Goal: Information Seeking & Learning: Compare options

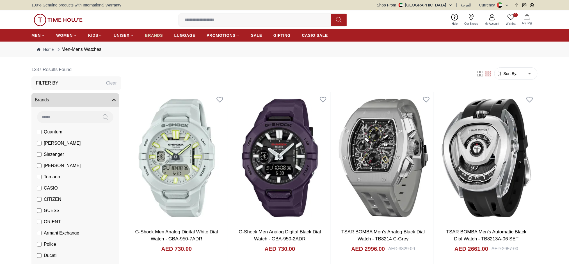
click at [156, 38] on link "BRANDS" at bounding box center [154, 35] width 18 height 10
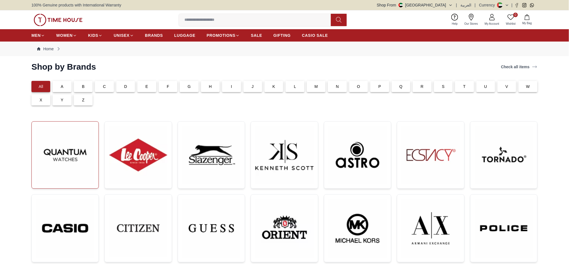
click at [53, 150] on img at bounding box center [65, 155] width 58 height 58
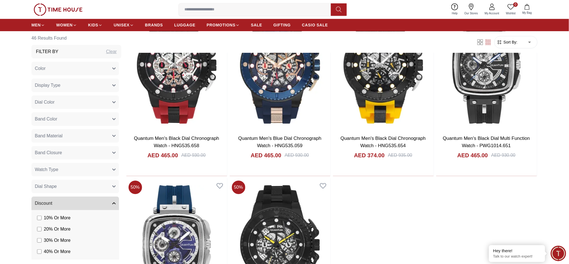
scroll to position [2284, 0]
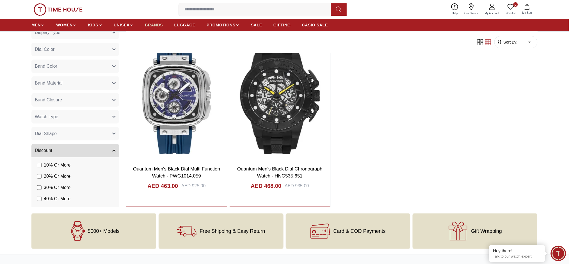
click at [154, 23] on span "BRANDS" at bounding box center [154, 25] width 18 height 6
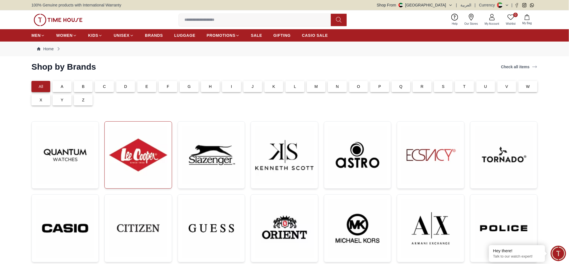
click at [137, 156] on img at bounding box center [138, 155] width 58 height 58
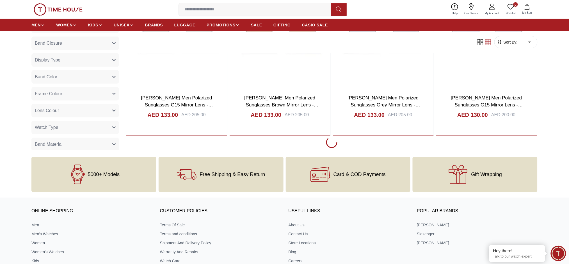
scroll to position [4817, 0]
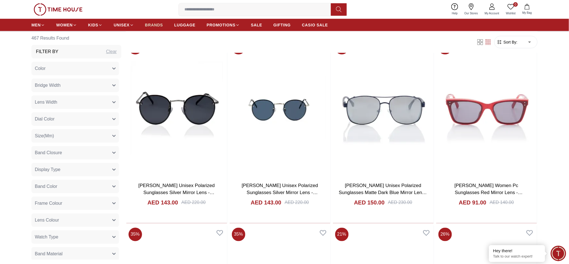
click at [155, 24] on span "BRANDS" at bounding box center [154, 25] width 18 height 6
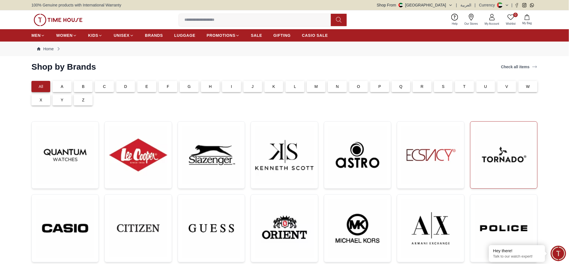
click at [509, 150] on img at bounding box center [504, 155] width 58 height 58
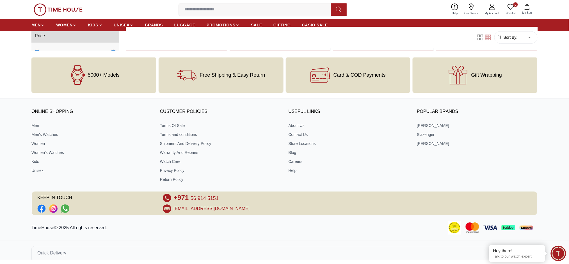
scroll to position [6772, 0]
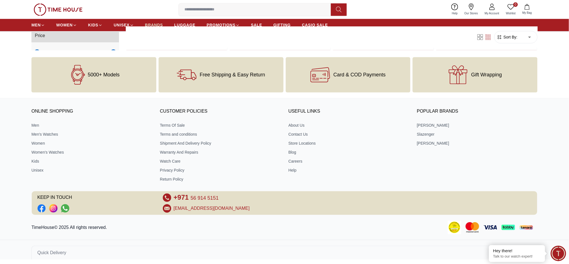
click at [150, 24] on span "BRANDS" at bounding box center [154, 25] width 18 height 6
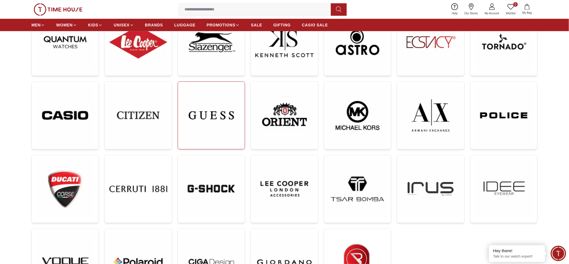
scroll to position [112, 0]
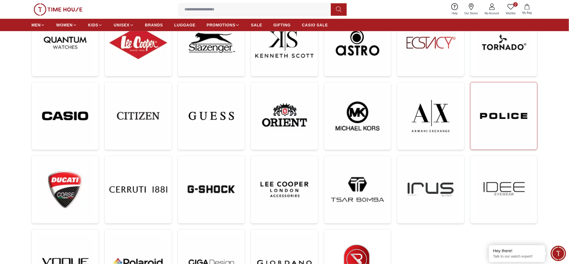
click at [487, 138] on img at bounding box center [504, 116] width 58 height 58
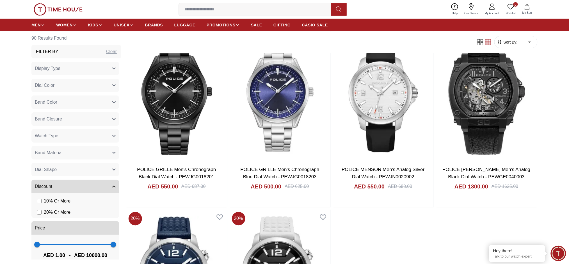
scroll to position [4255, 0]
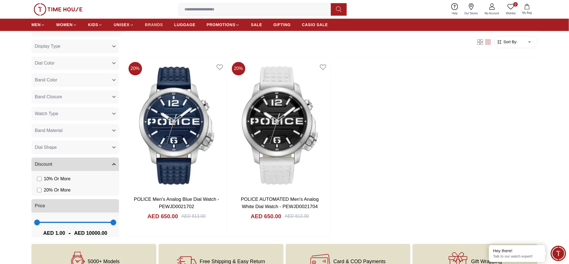
click at [156, 24] on span "BRANDS" at bounding box center [154, 25] width 18 height 6
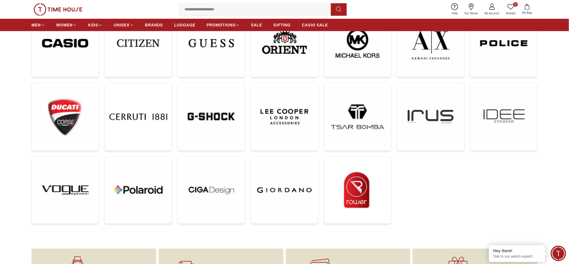
scroll to position [187, 0]
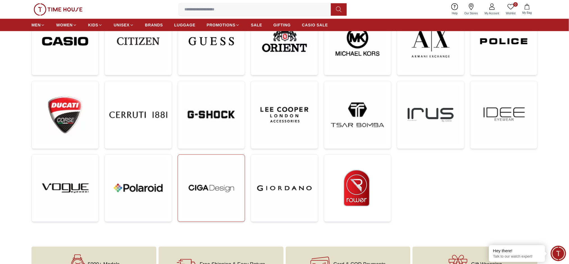
click at [233, 200] on img at bounding box center [212, 188] width 58 height 58
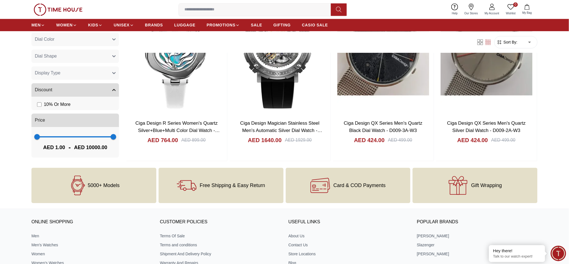
scroll to position [1347, 0]
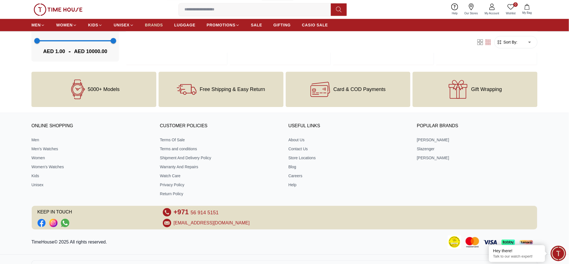
click at [150, 24] on span "BRANDS" at bounding box center [154, 25] width 18 height 6
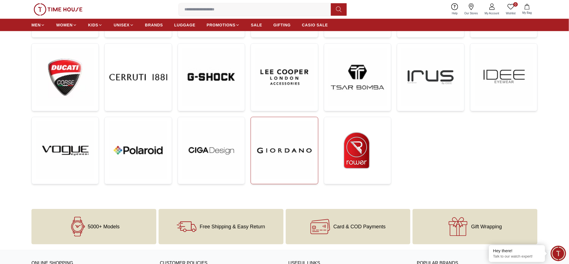
click at [300, 159] on img at bounding box center [285, 151] width 58 height 58
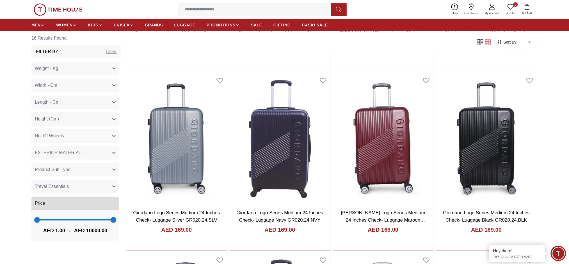
scroll to position [895, 0]
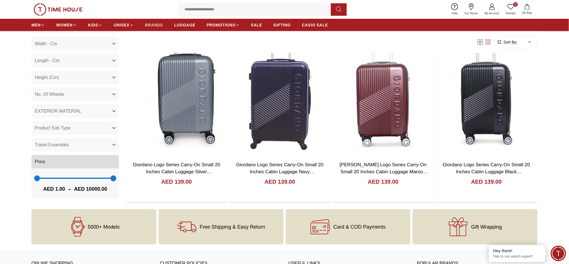
click at [158, 21] on link "BRANDS" at bounding box center [154, 25] width 18 height 10
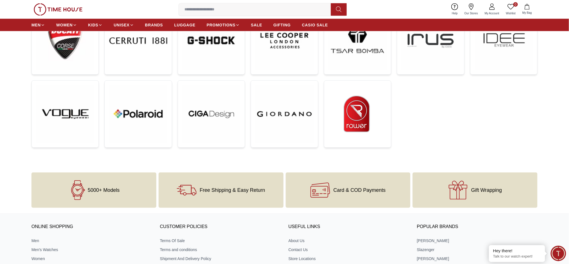
scroll to position [262, 0]
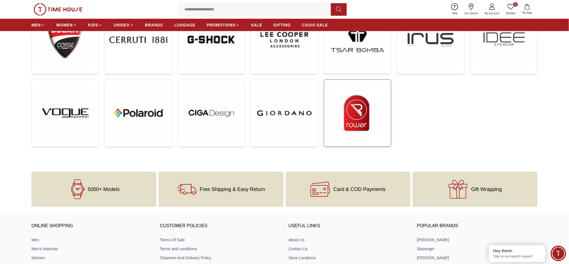
click at [336, 137] on img at bounding box center [358, 113] width 58 height 58
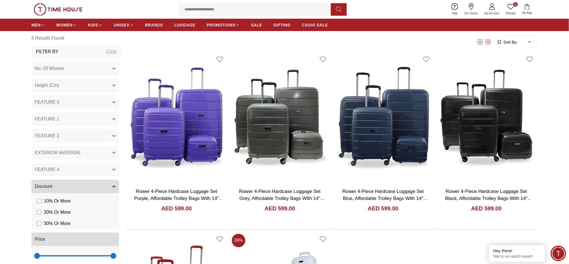
scroll to position [337, 0]
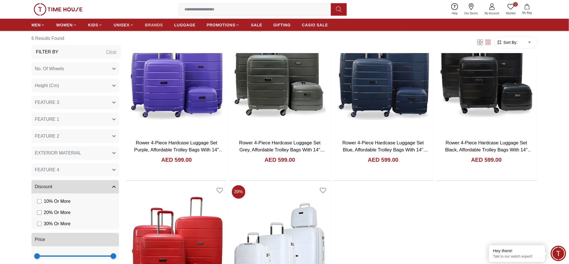
click at [154, 22] on span "BRANDS" at bounding box center [154, 25] width 18 height 6
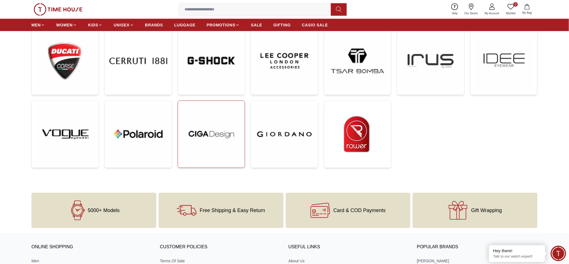
scroll to position [299, 0]
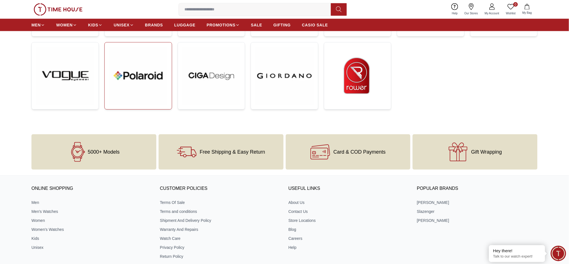
click at [133, 89] on img at bounding box center [138, 76] width 58 height 58
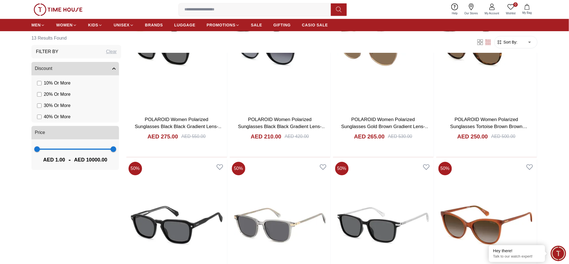
scroll to position [599, 0]
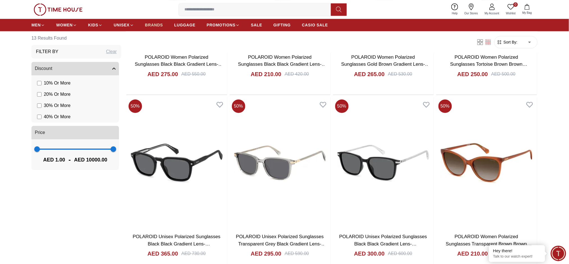
click at [151, 27] on span "BRANDS" at bounding box center [154, 25] width 18 height 6
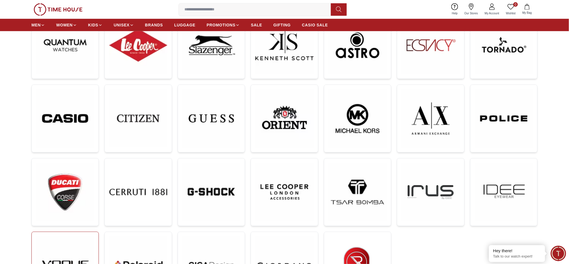
scroll to position [150, 0]
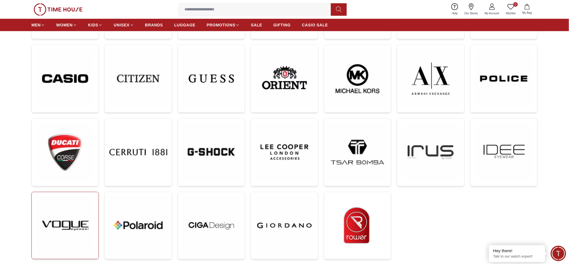
click at [77, 209] on img at bounding box center [65, 226] width 58 height 58
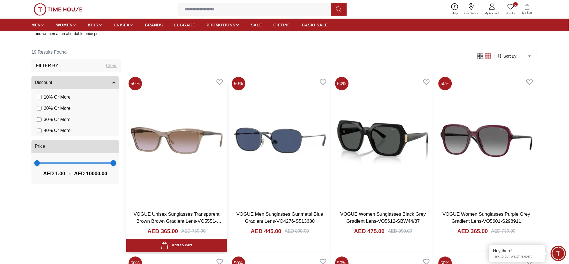
scroll to position [524, 0]
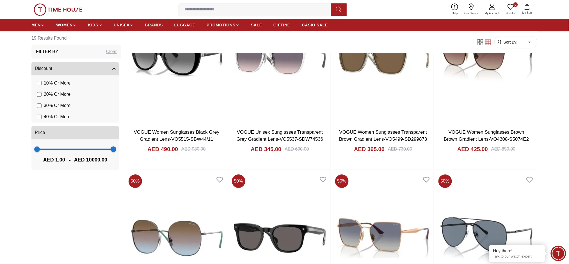
click at [145, 27] on span "BRANDS" at bounding box center [154, 25] width 18 height 6
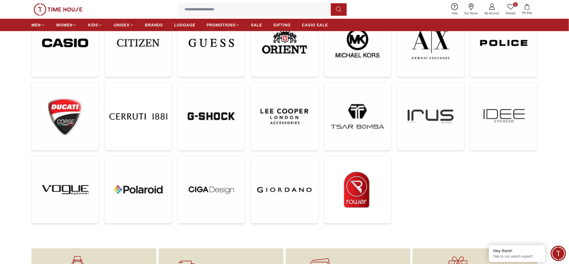
scroll to position [187, 0]
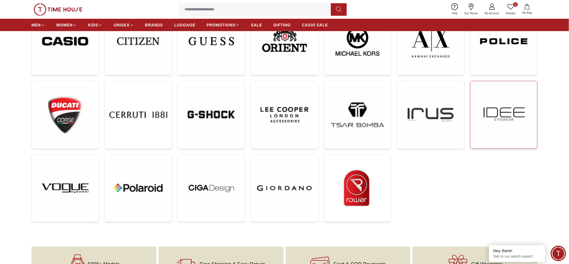
click at [488, 133] on img at bounding box center [504, 115] width 58 height 58
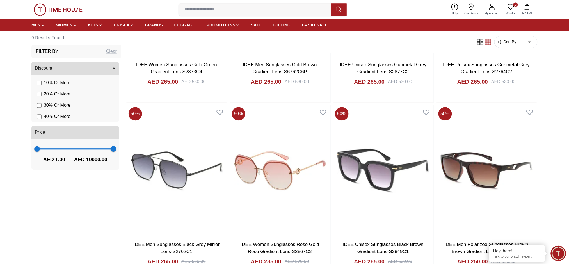
scroll to position [674, 0]
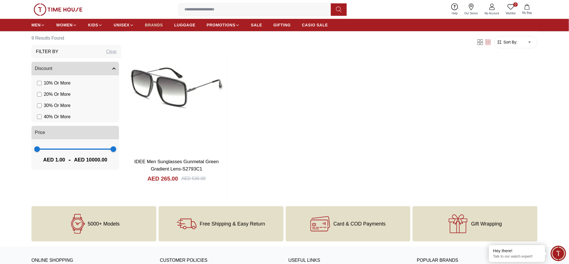
click at [151, 29] on link "BRANDS" at bounding box center [154, 25] width 18 height 10
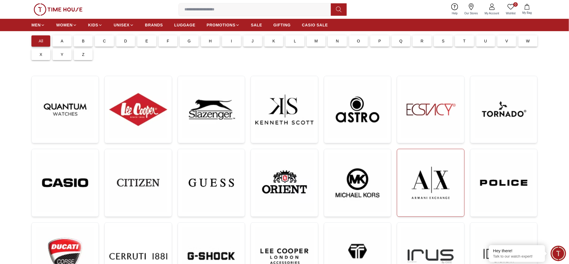
scroll to position [150, 0]
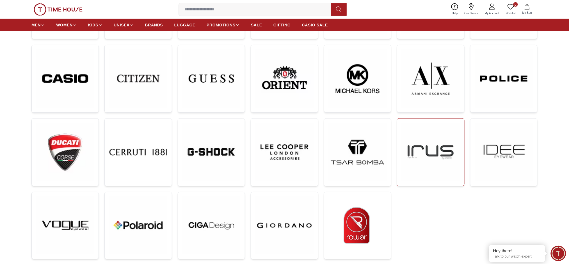
click at [428, 155] on img at bounding box center [431, 152] width 58 height 58
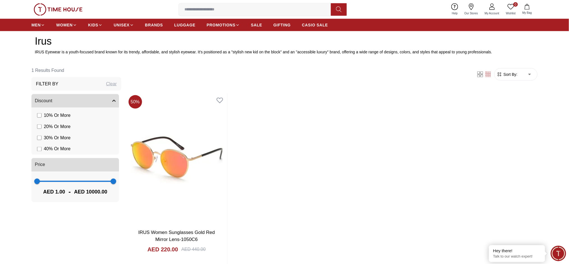
scroll to position [299, 0]
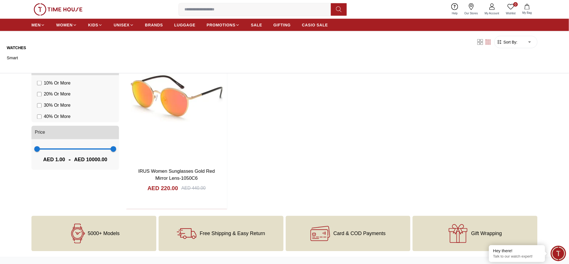
click at [144, 24] on ul "MEN WOMEN KIDS UNISEX BRANDS LUGGAGE PROMOTIONS SALE GIFTING CASIO SALE" at bounding box center [179, 25] width 297 height 10
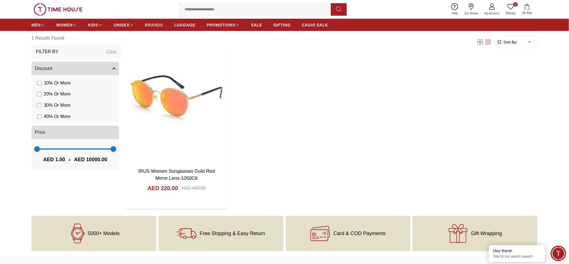
click at [149, 25] on span "BRANDS" at bounding box center [154, 25] width 18 height 6
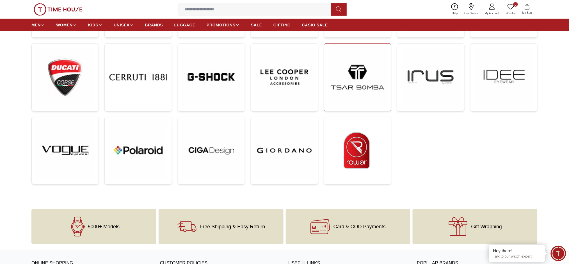
click at [336, 63] on img at bounding box center [358, 77] width 58 height 58
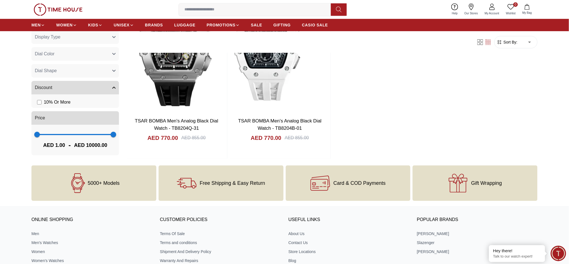
scroll to position [1483, 0]
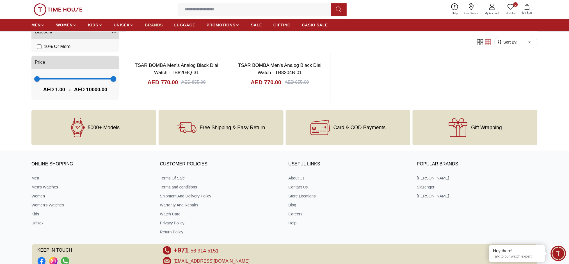
click at [158, 26] on span "BRANDS" at bounding box center [154, 25] width 18 height 6
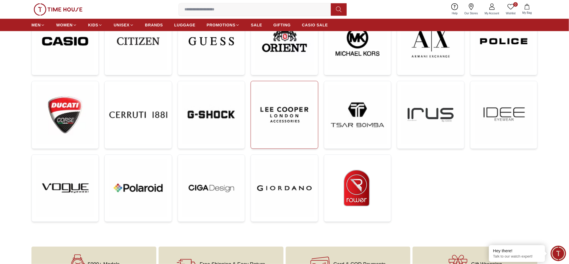
click at [282, 130] on img at bounding box center [285, 115] width 58 height 58
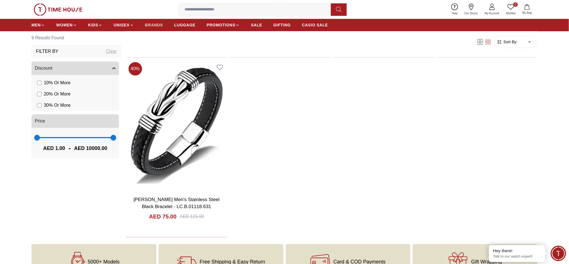
click at [154, 23] on span "BRANDS" at bounding box center [154, 25] width 18 height 6
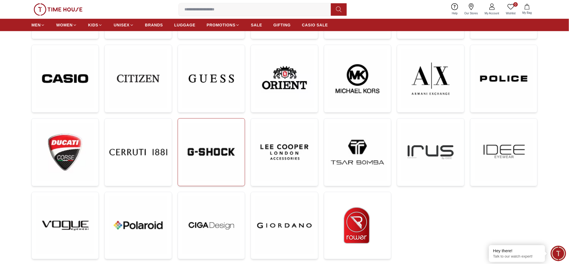
click at [211, 165] on img at bounding box center [212, 152] width 58 height 58
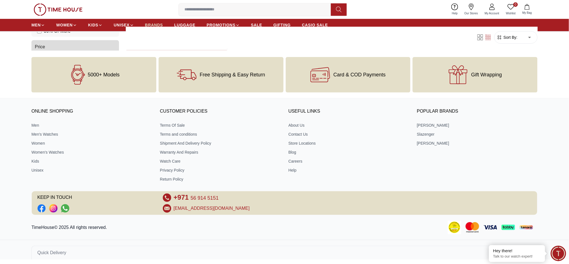
click at [161, 25] on span "BRANDS" at bounding box center [154, 25] width 18 height 6
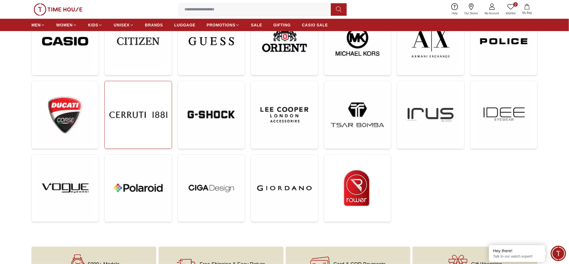
click at [151, 130] on img at bounding box center [138, 115] width 58 height 58
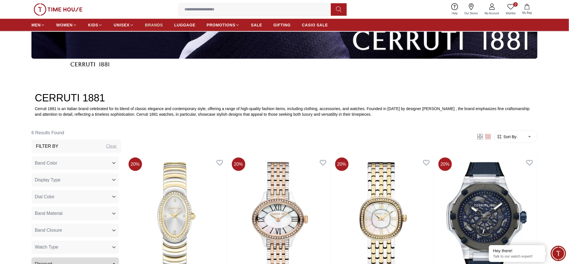
click at [151, 27] on span "BRANDS" at bounding box center [154, 25] width 18 height 6
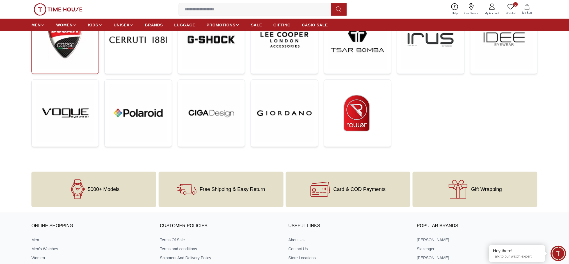
drag, startPoint x: 72, startPoint y: 79, endPoint x: 75, endPoint y: 71, distance: 8.4
click at [72, 77] on div at bounding box center [284, 9] width 506 height 312
click at [75, 71] on link at bounding box center [64, 40] width 67 height 68
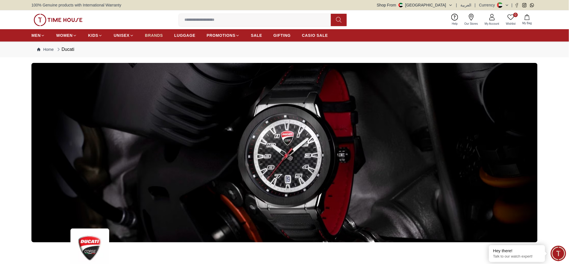
click at [160, 38] on link "BRANDS" at bounding box center [154, 35] width 18 height 10
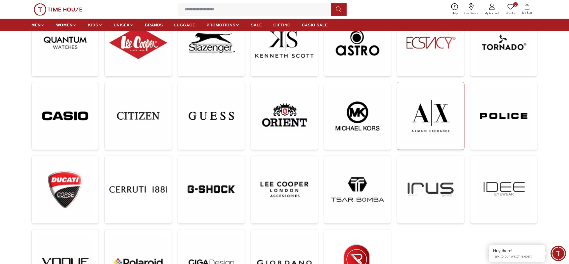
click at [414, 105] on img at bounding box center [431, 116] width 58 height 58
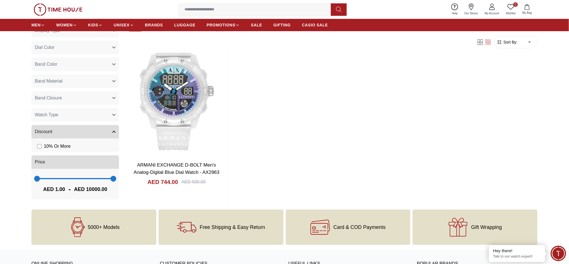
scroll to position [749, 0]
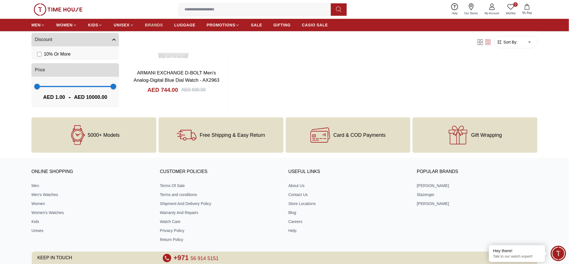
click at [150, 22] on span "BRANDS" at bounding box center [154, 25] width 18 height 6
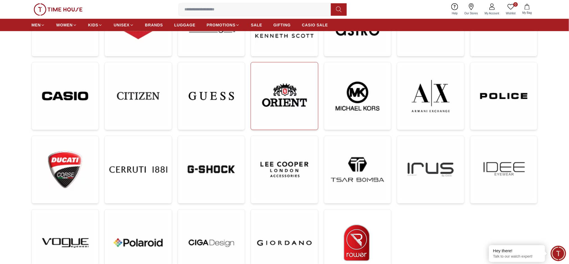
scroll to position [150, 0]
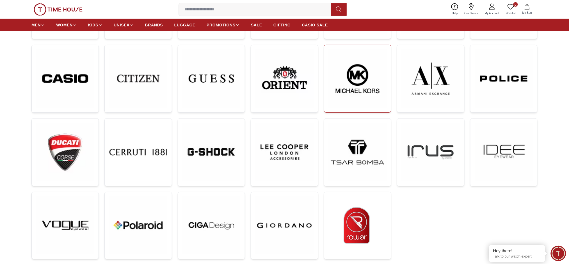
click at [345, 88] on img at bounding box center [358, 78] width 58 height 58
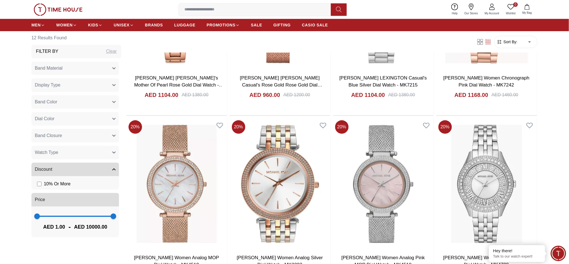
scroll to position [599, 0]
click at [161, 25] on span "BRANDS" at bounding box center [154, 25] width 18 height 6
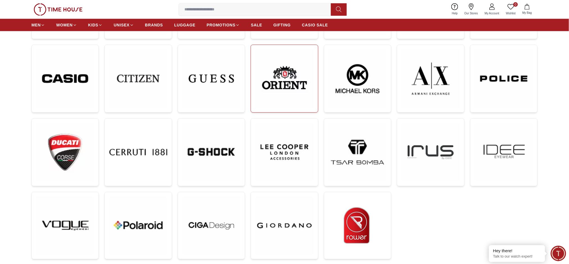
click at [280, 72] on img at bounding box center [285, 78] width 58 height 58
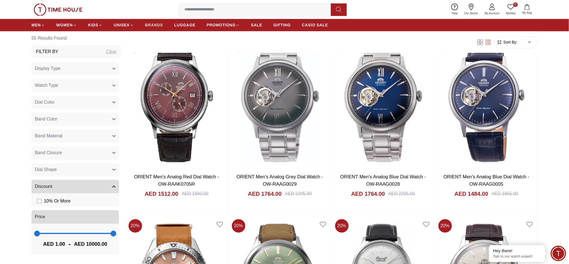
click at [161, 22] on span "BRANDS" at bounding box center [154, 25] width 18 height 6
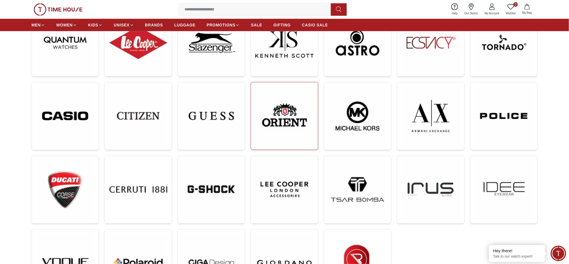
click at [270, 136] on img at bounding box center [285, 116] width 58 height 58
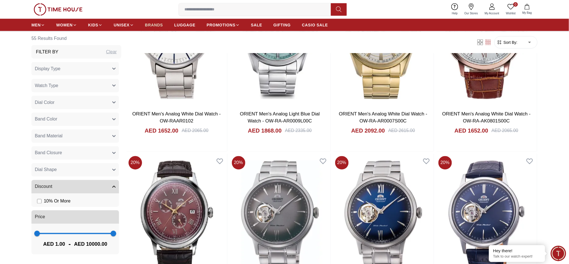
click at [154, 24] on span "BRANDS" at bounding box center [154, 25] width 18 height 6
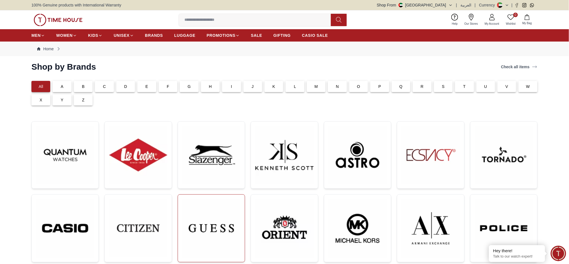
click at [217, 217] on img at bounding box center [212, 228] width 58 height 58
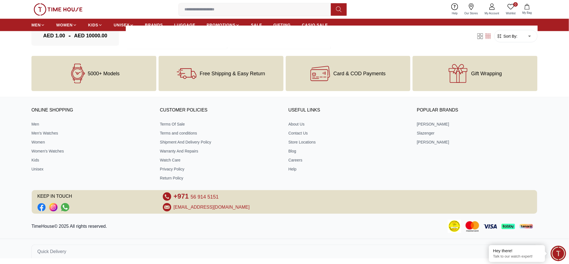
click at [155, 26] on div "Filter Sort By: ​ ****** ​" at bounding box center [332, 36] width 412 height 21
click at [155, 25] on span "BRANDS" at bounding box center [154, 25] width 18 height 6
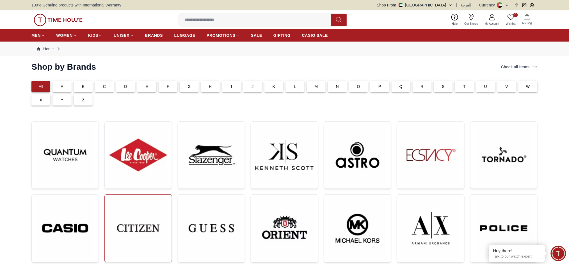
click at [164, 233] on img at bounding box center [138, 228] width 58 height 58
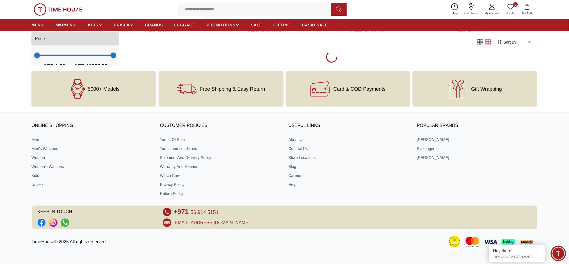
scroll to position [4742, 0]
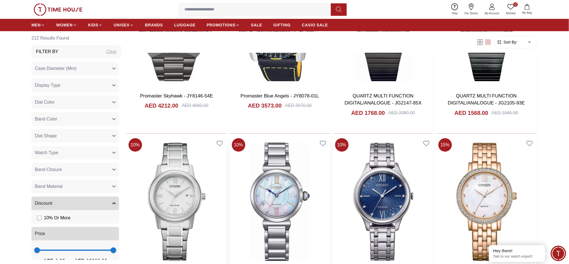
scroll to position [5228, 0]
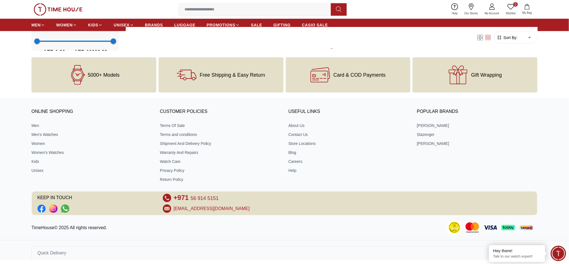
scroll to position [6480, 0]
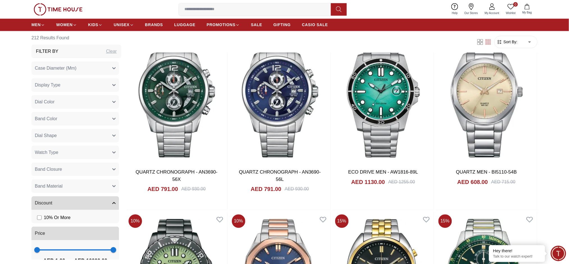
scroll to position [7364, 0]
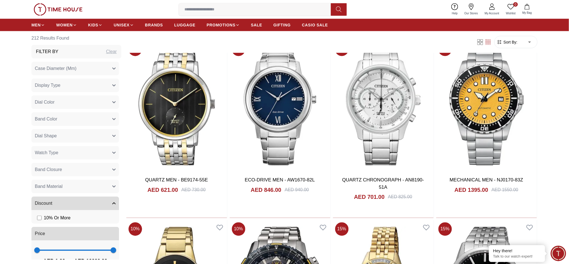
scroll to position [8892, 0]
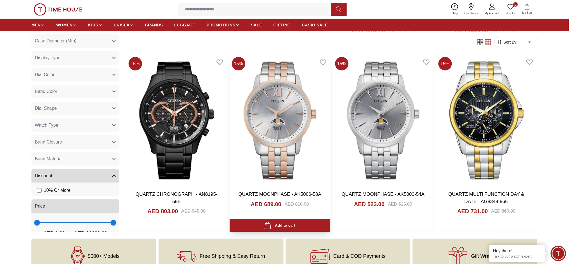
scroll to position [9649, 0]
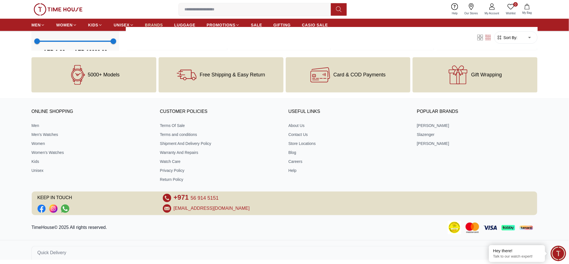
click at [151, 23] on span "BRANDS" at bounding box center [154, 25] width 18 height 6
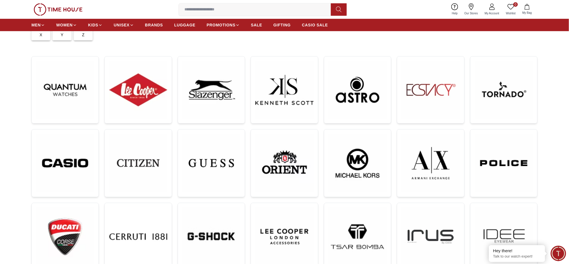
scroll to position [37, 0]
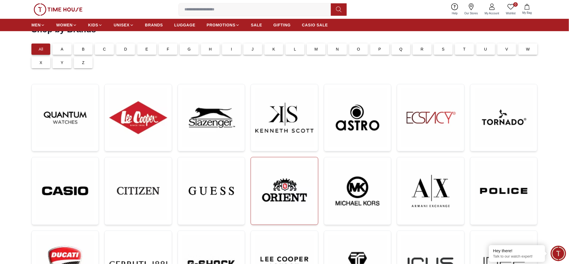
click at [263, 192] on img at bounding box center [285, 191] width 58 height 58
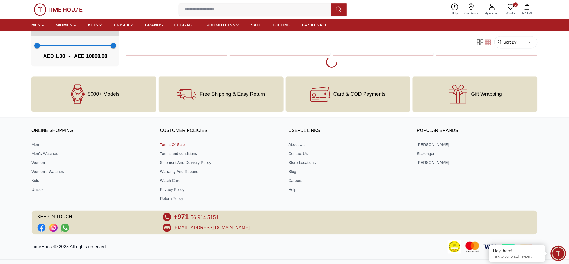
scroll to position [2063, 0]
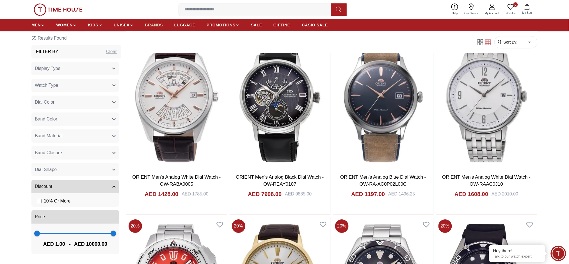
click at [156, 27] on span "BRANDS" at bounding box center [154, 25] width 18 height 6
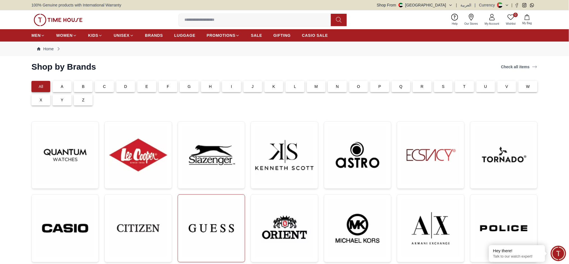
click at [227, 229] on img at bounding box center [212, 228] width 58 height 58
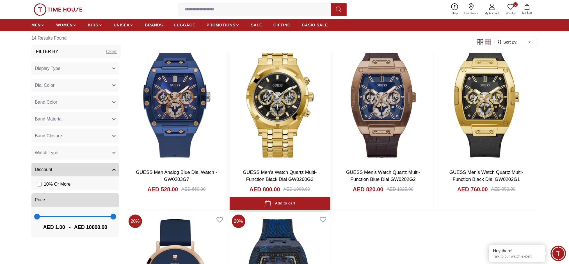
scroll to position [636, 0]
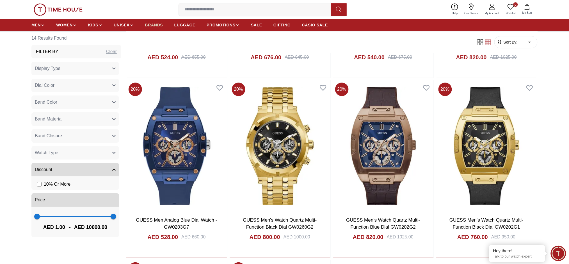
click at [157, 24] on span "BRANDS" at bounding box center [154, 25] width 18 height 6
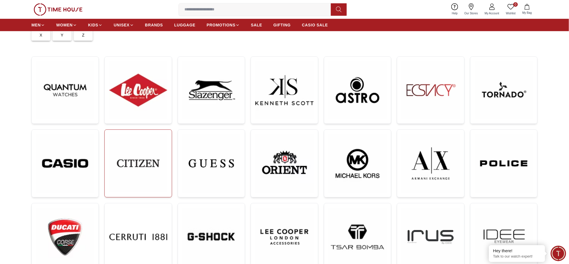
scroll to position [150, 0]
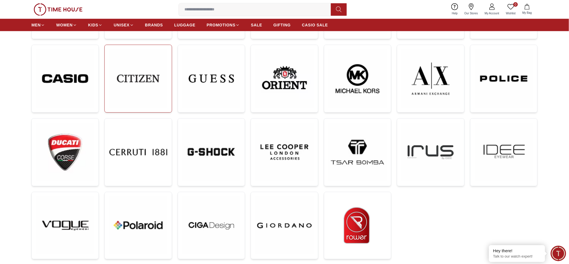
click at [142, 100] on img at bounding box center [138, 78] width 58 height 58
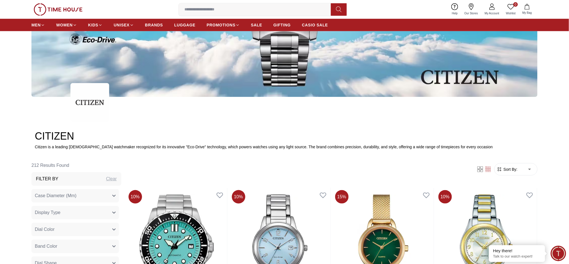
scroll to position [225, 0]
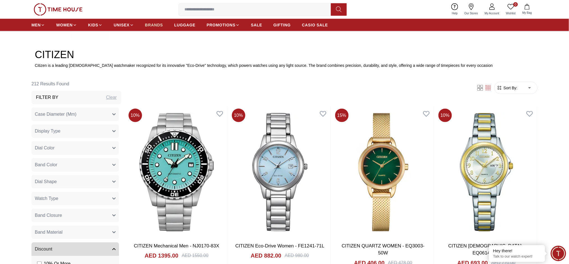
click at [160, 24] on span "BRANDS" at bounding box center [154, 25] width 18 height 6
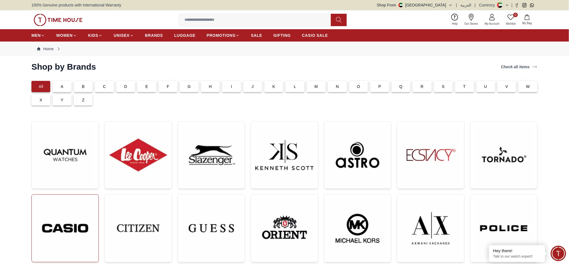
click at [57, 213] on img at bounding box center [65, 228] width 58 height 58
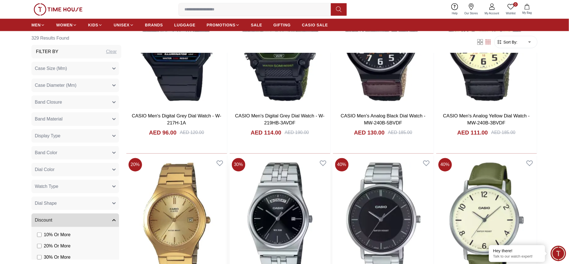
scroll to position [6601, 0]
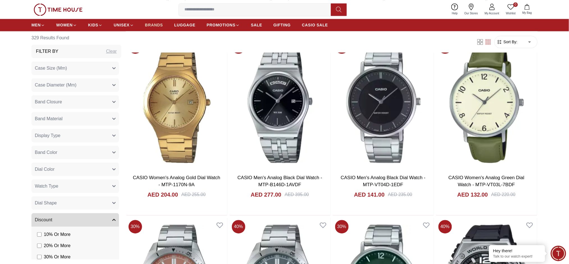
click at [158, 22] on span "BRANDS" at bounding box center [154, 25] width 18 height 6
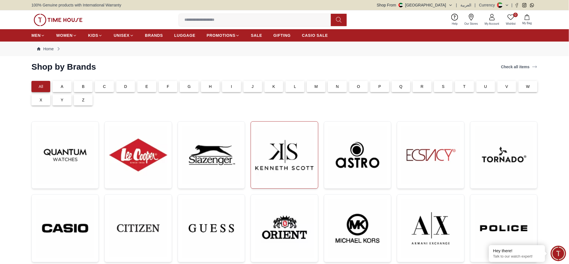
click at [267, 165] on img at bounding box center [285, 155] width 58 height 58
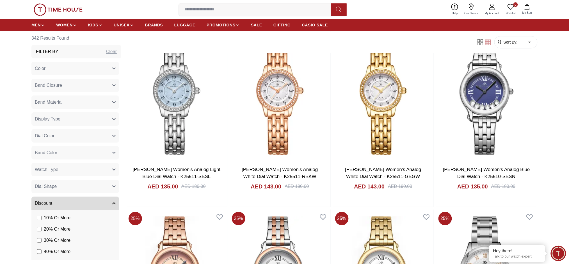
scroll to position [636, 0]
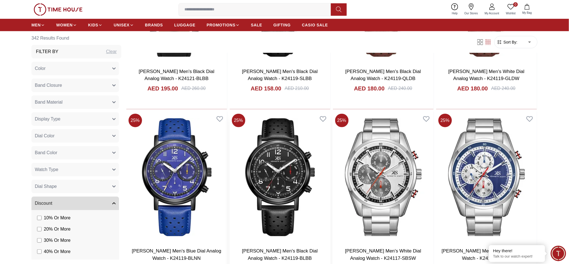
scroll to position [4685, 0]
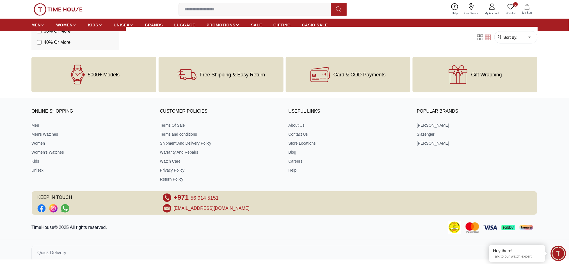
scroll to position [5695, 0]
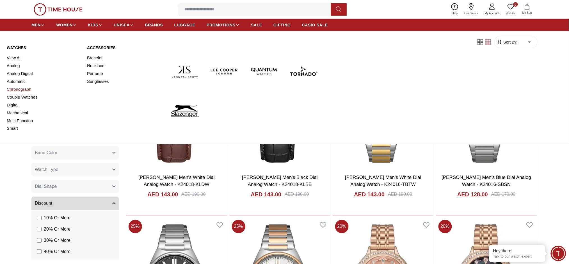
click at [20, 92] on link "Chronograph" at bounding box center [44, 89] width 74 height 8
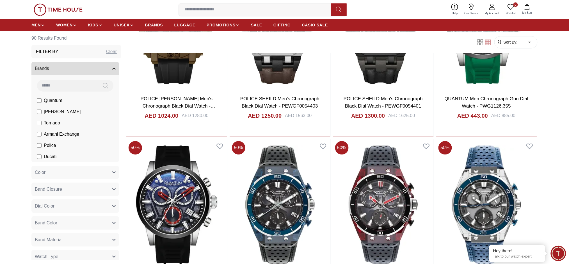
scroll to position [1273, 0]
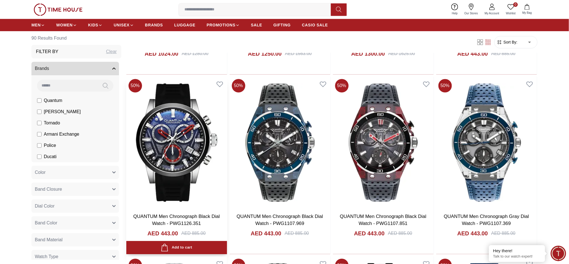
click at [160, 174] on img at bounding box center [176, 143] width 101 height 132
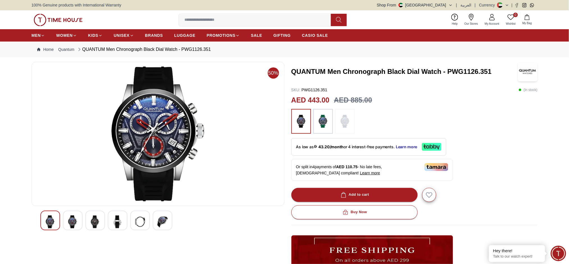
click at [344, 122] on img at bounding box center [345, 121] width 14 height 19
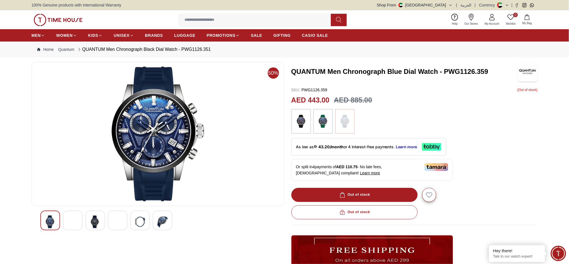
click at [80, 220] on div at bounding box center [73, 221] width 20 height 20
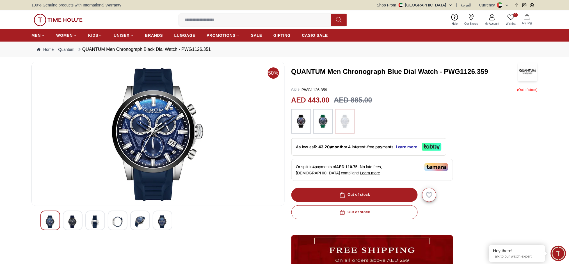
click at [90, 221] on img at bounding box center [95, 221] width 10 height 13
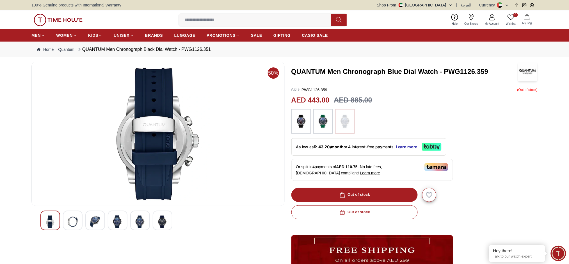
click at [75, 221] on div at bounding box center [157, 221] width 235 height 20
click at [75, 221] on img at bounding box center [73, 221] width 10 height 13
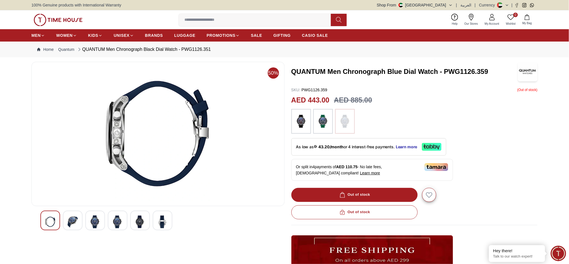
click at [326, 123] on img at bounding box center [323, 121] width 14 height 19
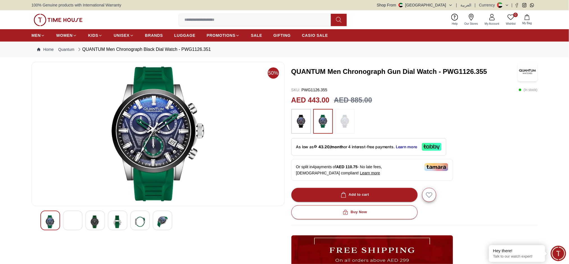
click at [135, 222] on img at bounding box center [140, 221] width 10 height 13
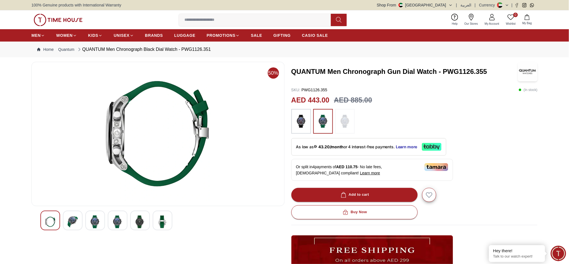
click at [78, 220] on div at bounding box center [73, 221] width 20 height 20
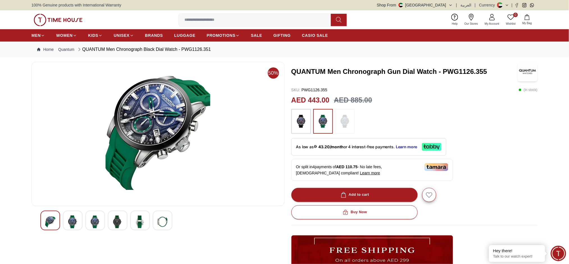
click at [155, 114] on img at bounding box center [158, 134] width 244 height 135
click at [140, 224] on img at bounding box center [140, 221] width 10 height 13
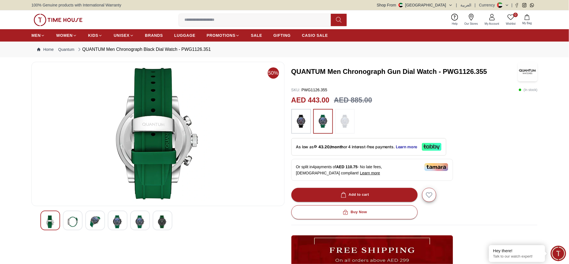
click at [157, 221] on div at bounding box center [163, 221] width 20 height 20
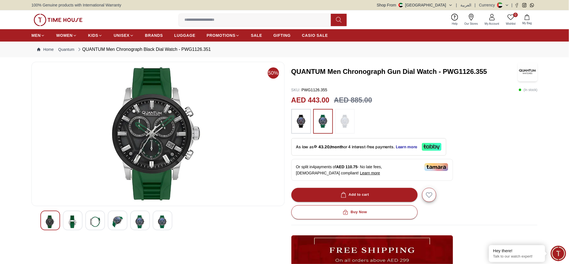
click at [152, 133] on img at bounding box center [158, 134] width 244 height 135
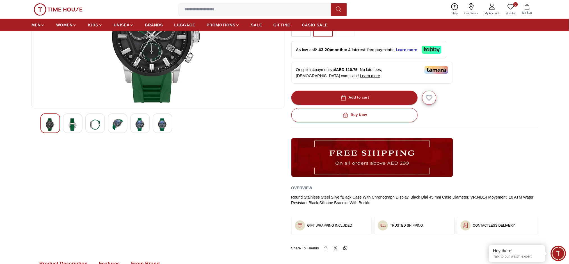
scroll to position [225, 0]
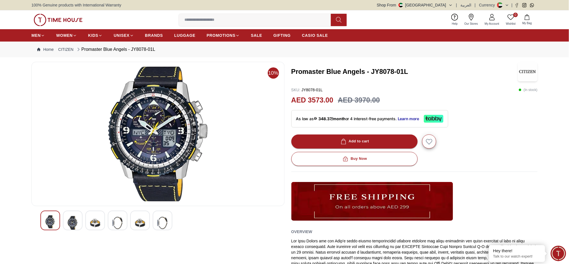
click at [77, 215] on div at bounding box center [73, 221] width 20 height 20
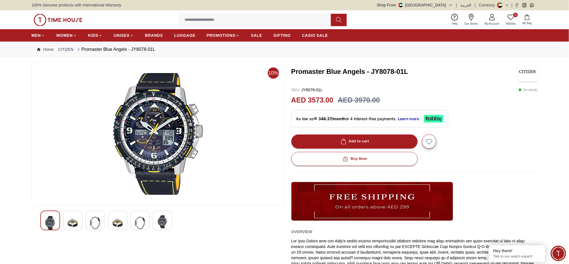
click at [90, 225] on div at bounding box center [95, 221] width 20 height 20
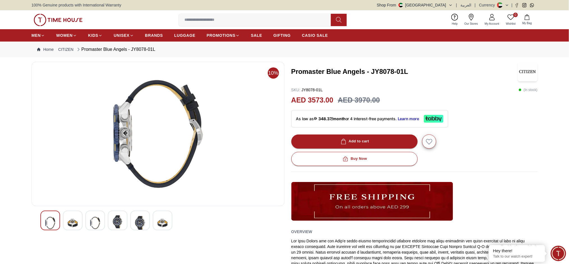
click at [114, 222] on img at bounding box center [118, 221] width 10 height 13
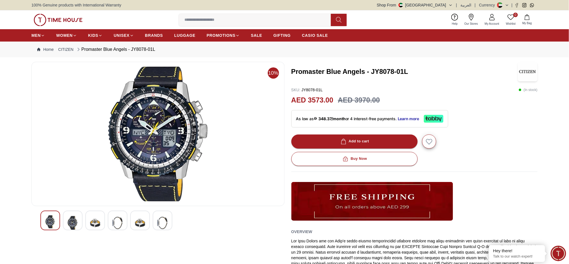
click at [133, 222] on div at bounding box center [140, 221] width 20 height 20
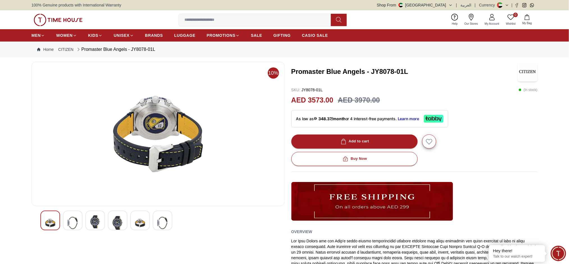
click at [155, 224] on div at bounding box center [163, 221] width 20 height 20
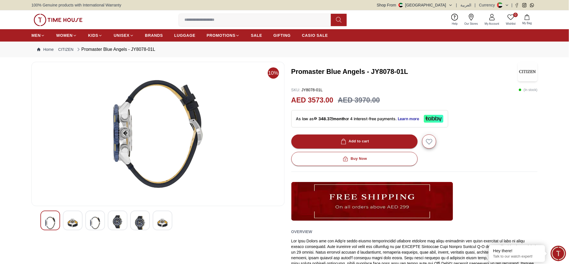
click at [161, 224] on img at bounding box center [163, 222] width 10 height 15
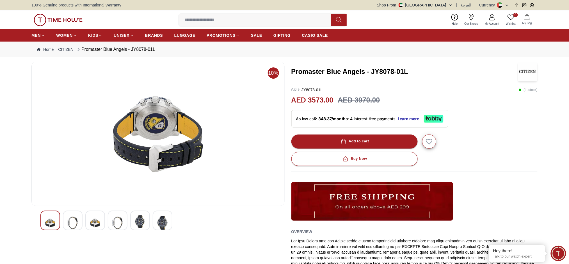
click at [142, 224] on img at bounding box center [140, 221] width 10 height 13
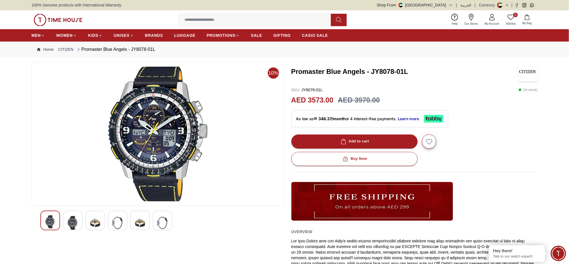
click at [117, 219] on img at bounding box center [118, 222] width 10 height 15
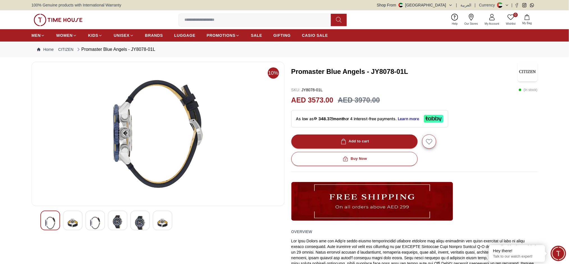
click at [95, 222] on img at bounding box center [95, 222] width 10 height 15
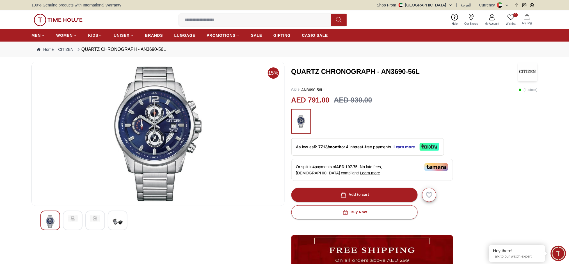
click at [119, 218] on img at bounding box center [118, 221] width 10 height 13
